Goal: Information Seeking & Learning: Learn about a topic

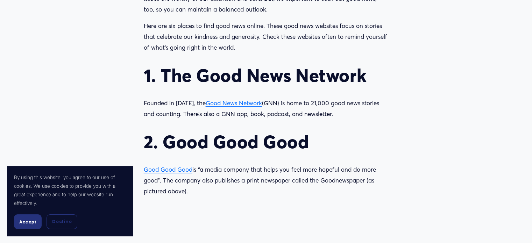
scroll to position [700, 0]
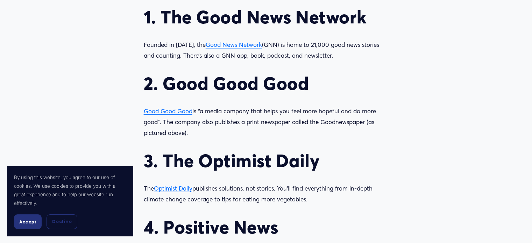
click at [244, 44] on span "Good News Network" at bounding box center [234, 44] width 56 height 7
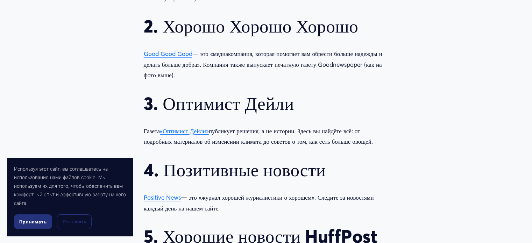
scroll to position [769, 0]
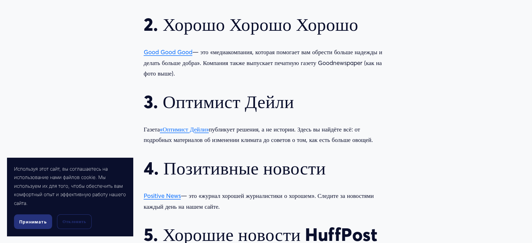
click at [199, 128] on font "«Оптимист Дейли»" at bounding box center [184, 129] width 49 height 7
click at [168, 196] on font "Positive News" at bounding box center [162, 195] width 37 height 7
